Goal: Find contact information: Find contact information

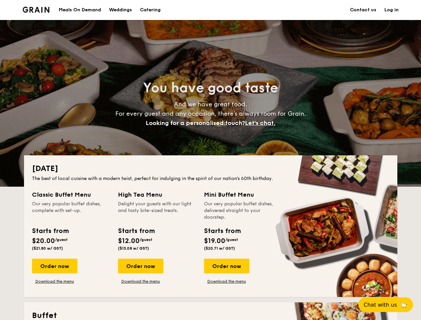
click at [210, 160] on div "[DATE] The best of local cuisine with a modern twist, perfect for indulging in …" at bounding box center [210, 226] width 373 height 142
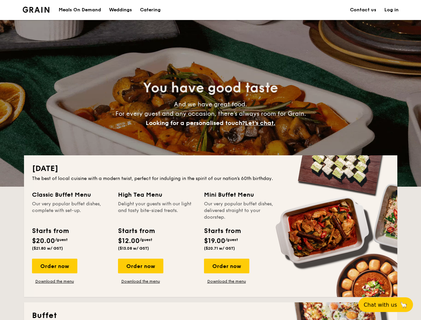
click at [391, 10] on link "Log in" at bounding box center [391, 10] width 14 height 20
click at [262, 123] on span "Let's chat." at bounding box center [260, 122] width 30 height 7
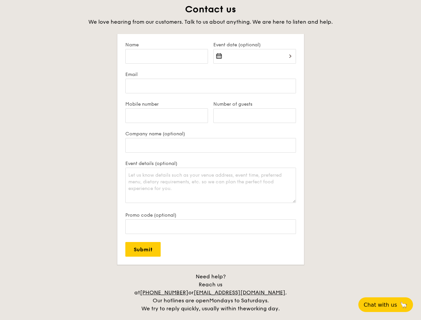
click at [389, 304] on span "Chat with us" at bounding box center [379, 304] width 33 height 6
